Goal: Task Accomplishment & Management: Use online tool/utility

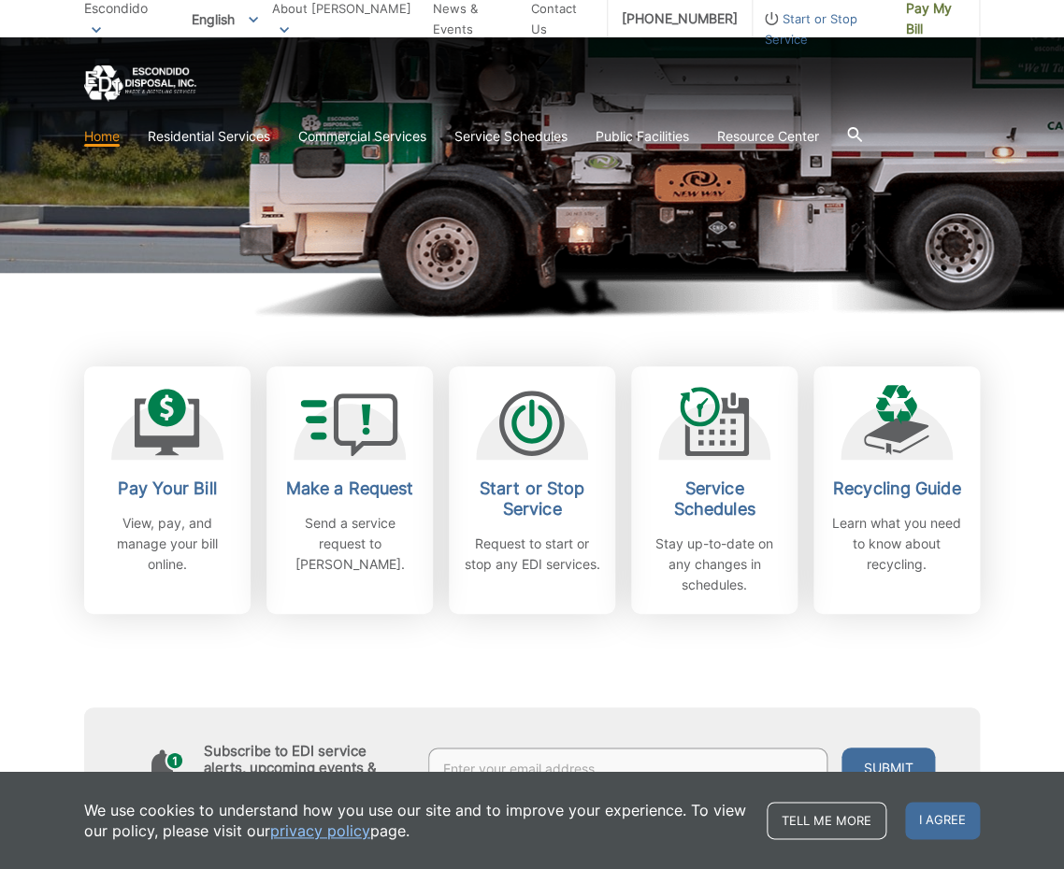
scroll to position [521, 0]
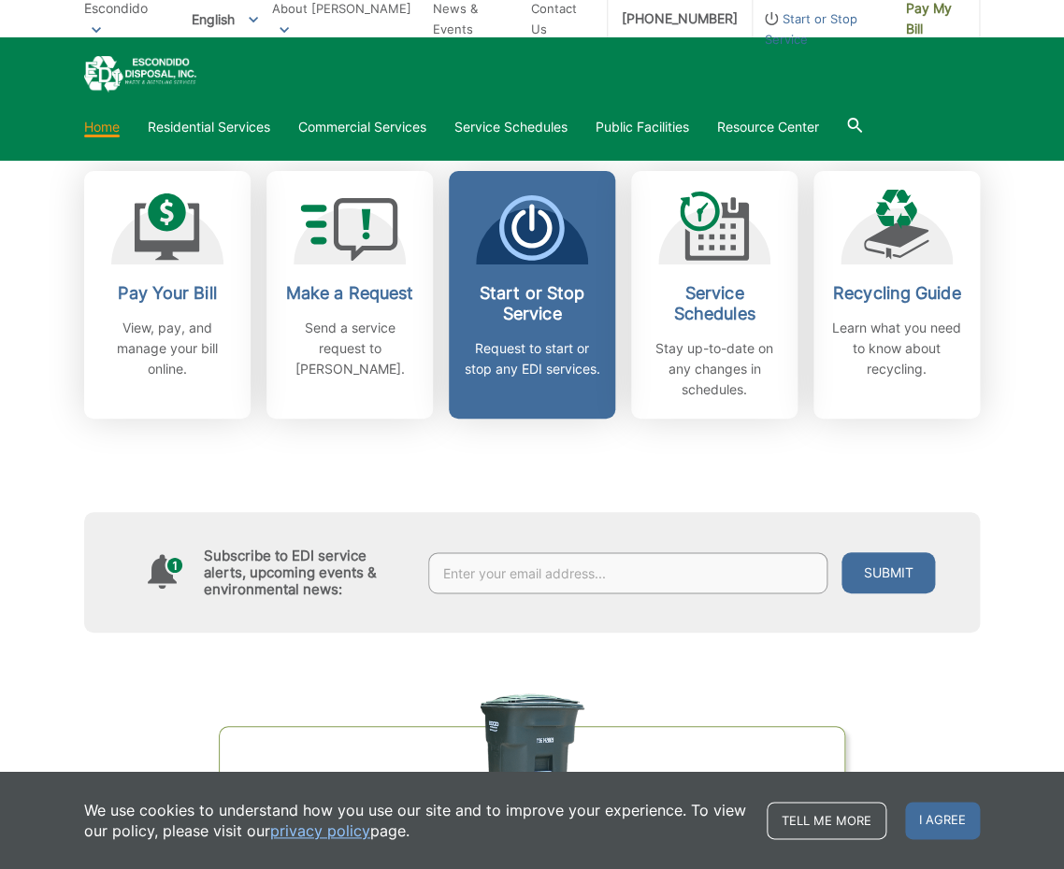
click at [538, 230] on icon at bounding box center [531, 227] width 65 height 65
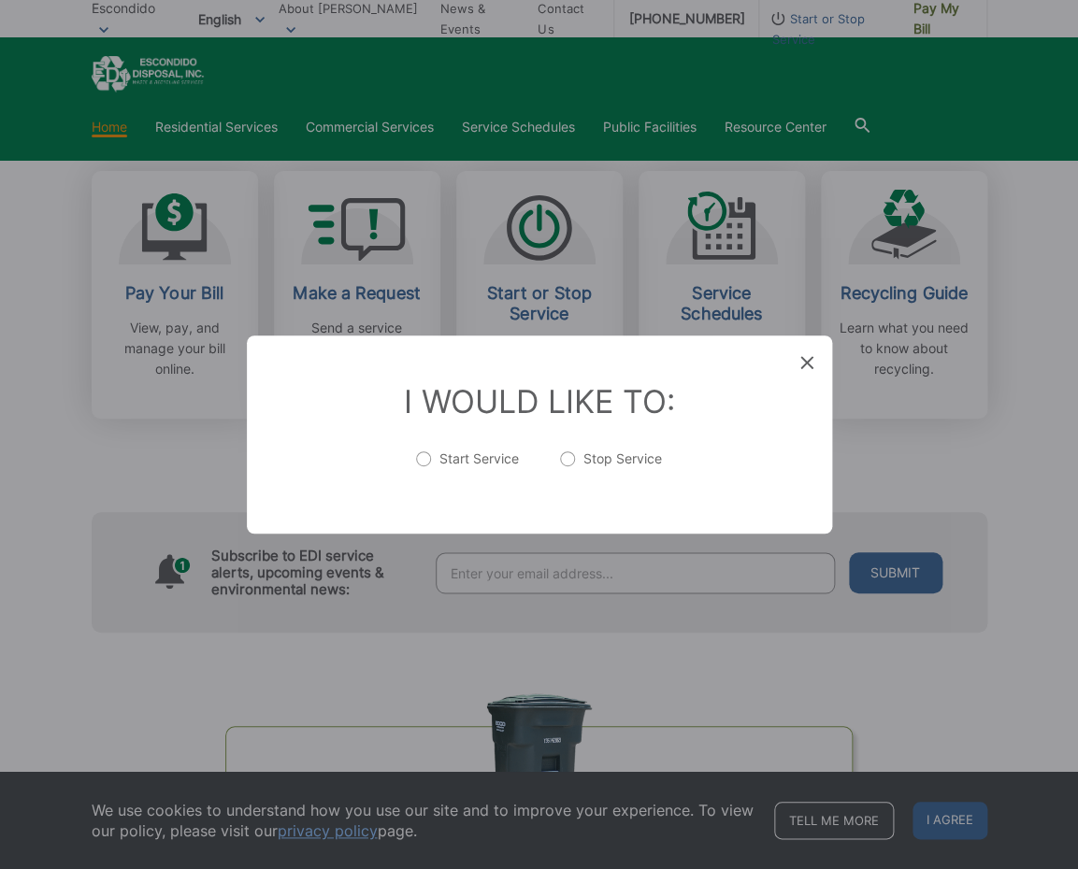
click at [424, 459] on label "Start Service" at bounding box center [467, 468] width 103 height 37
radio input "true"
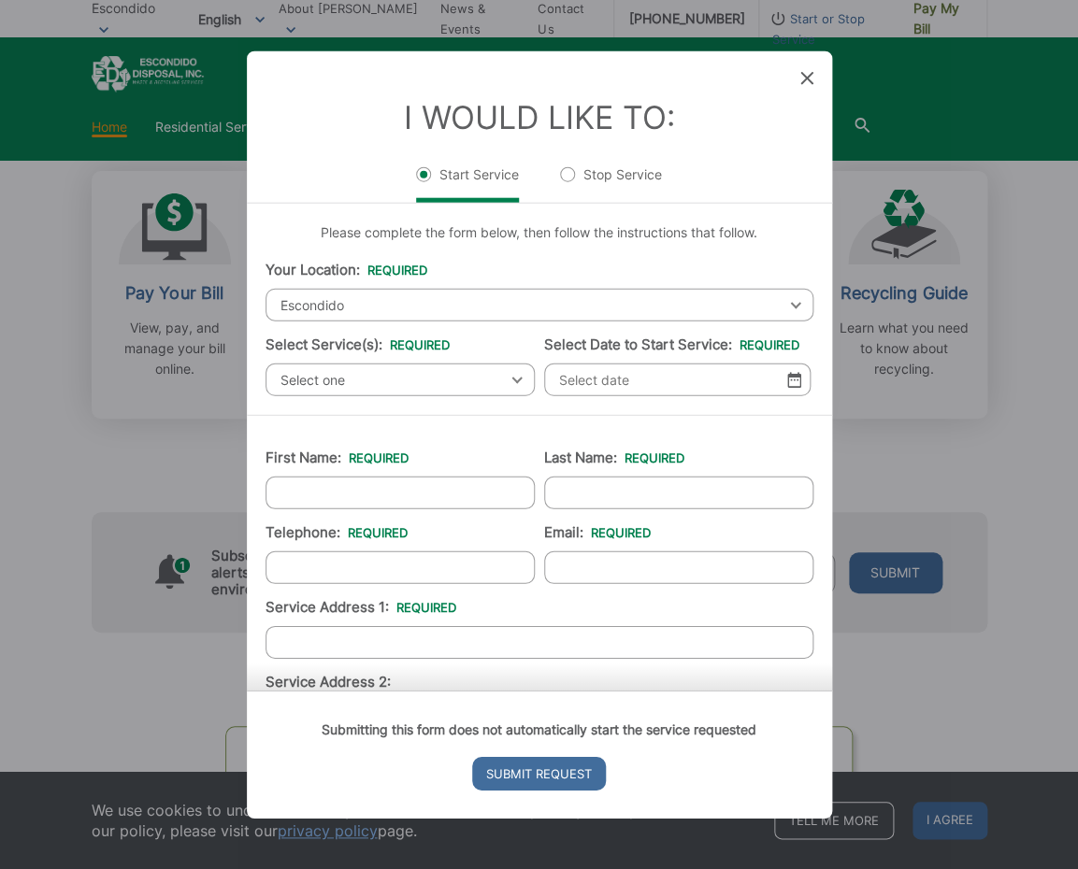
click at [804, 78] on icon at bounding box center [806, 78] width 13 height 13
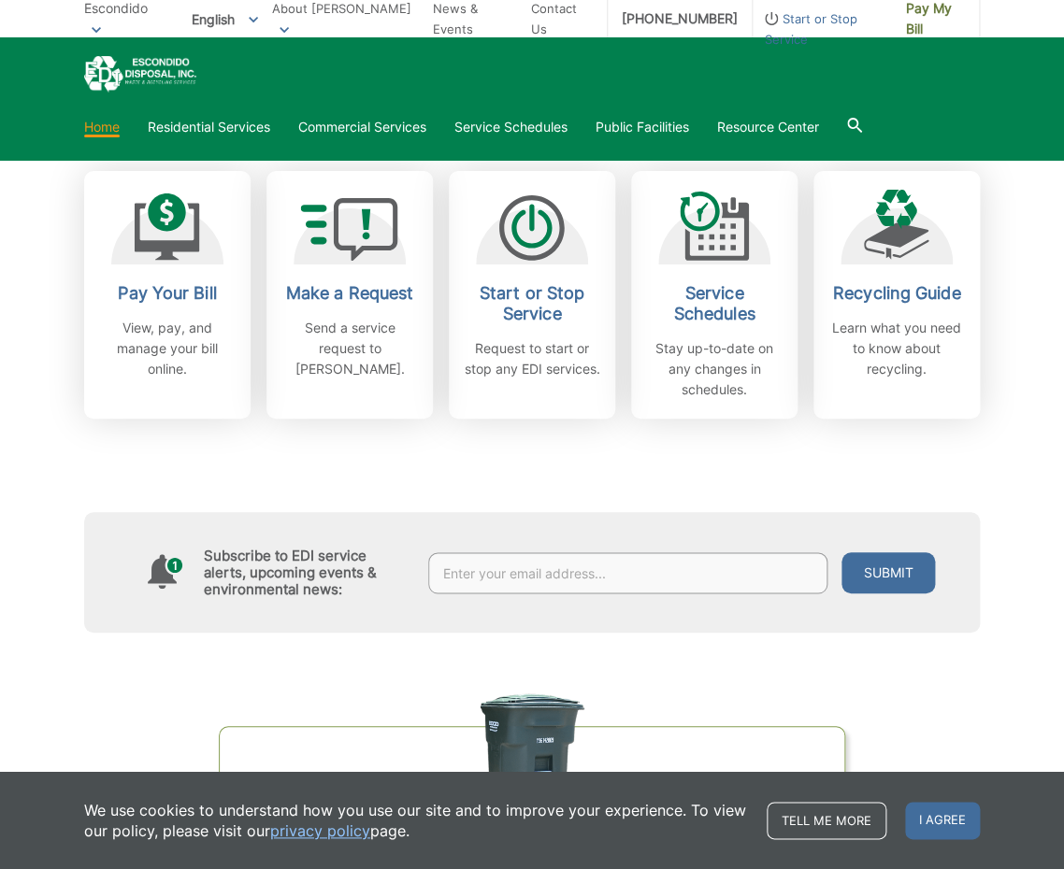
click at [468, 474] on div "Subscribe to EDI service alerts, upcoming events & environmental news: Submit" at bounding box center [531, 526] width 895 height 214
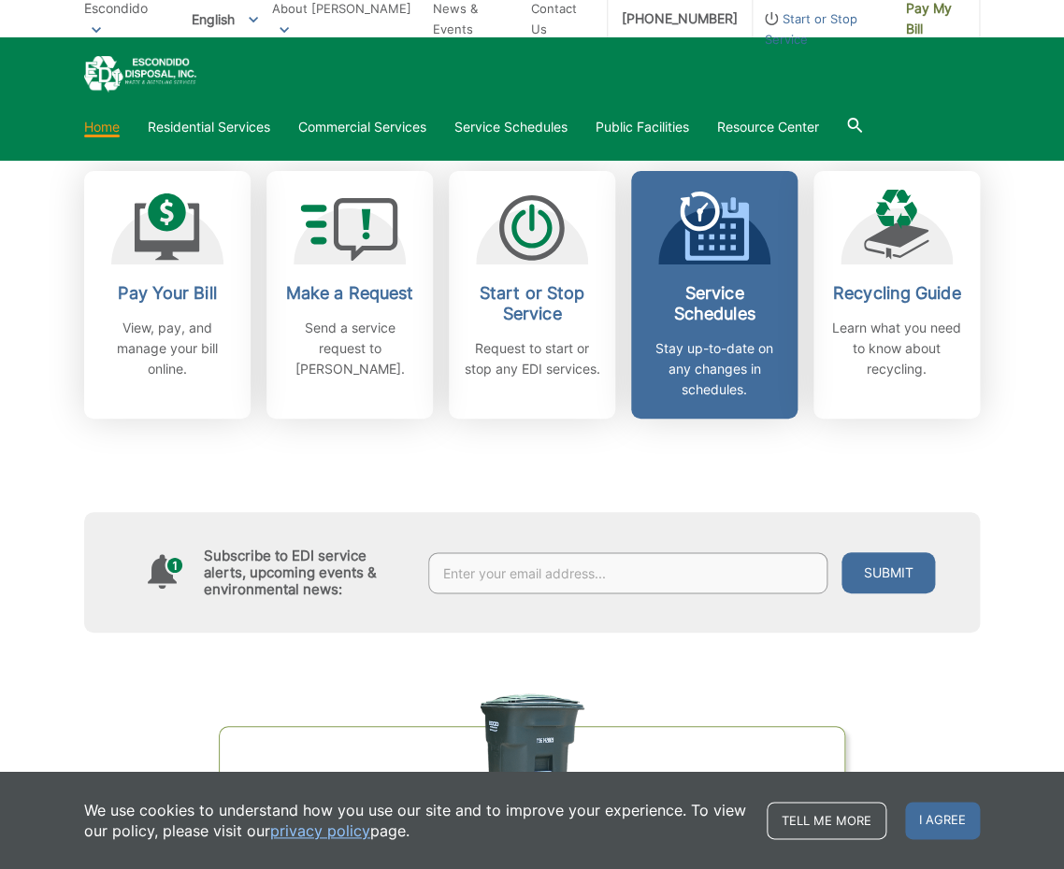
click at [707, 236] on icon at bounding box center [714, 226] width 69 height 69
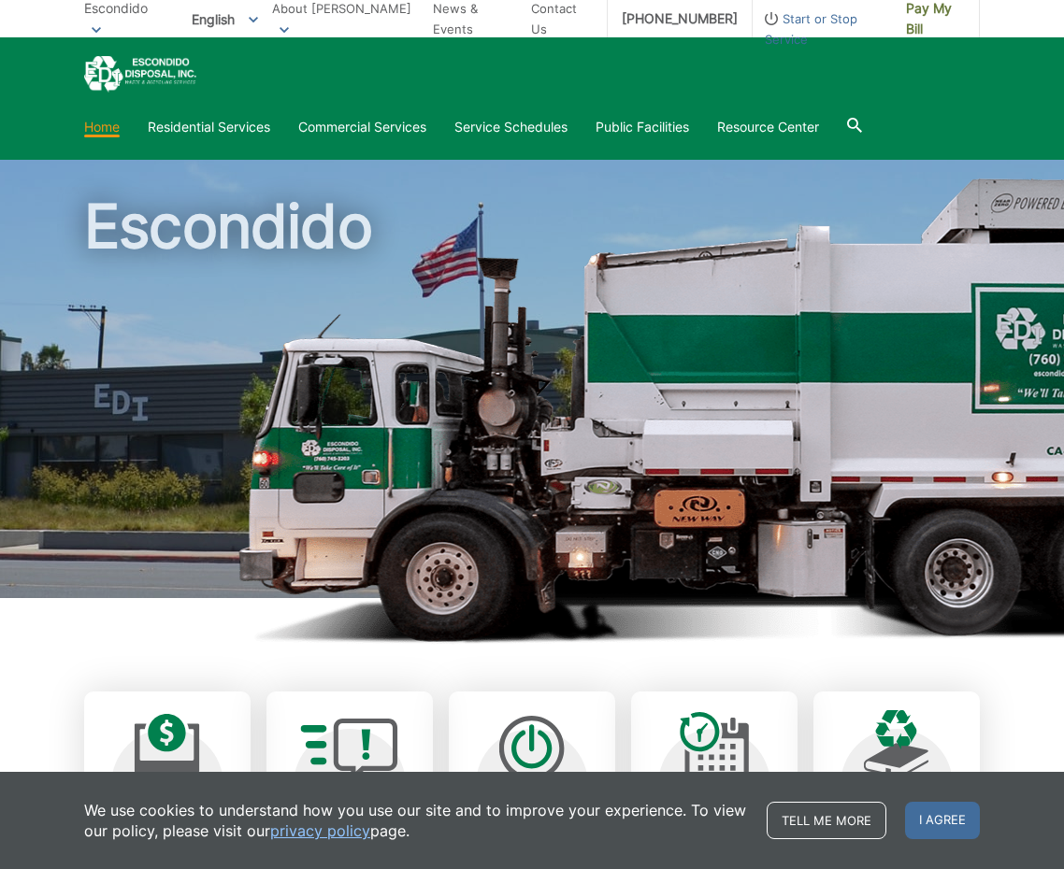
scroll to position [521, 0]
